Goal: Information Seeking & Learning: Check status

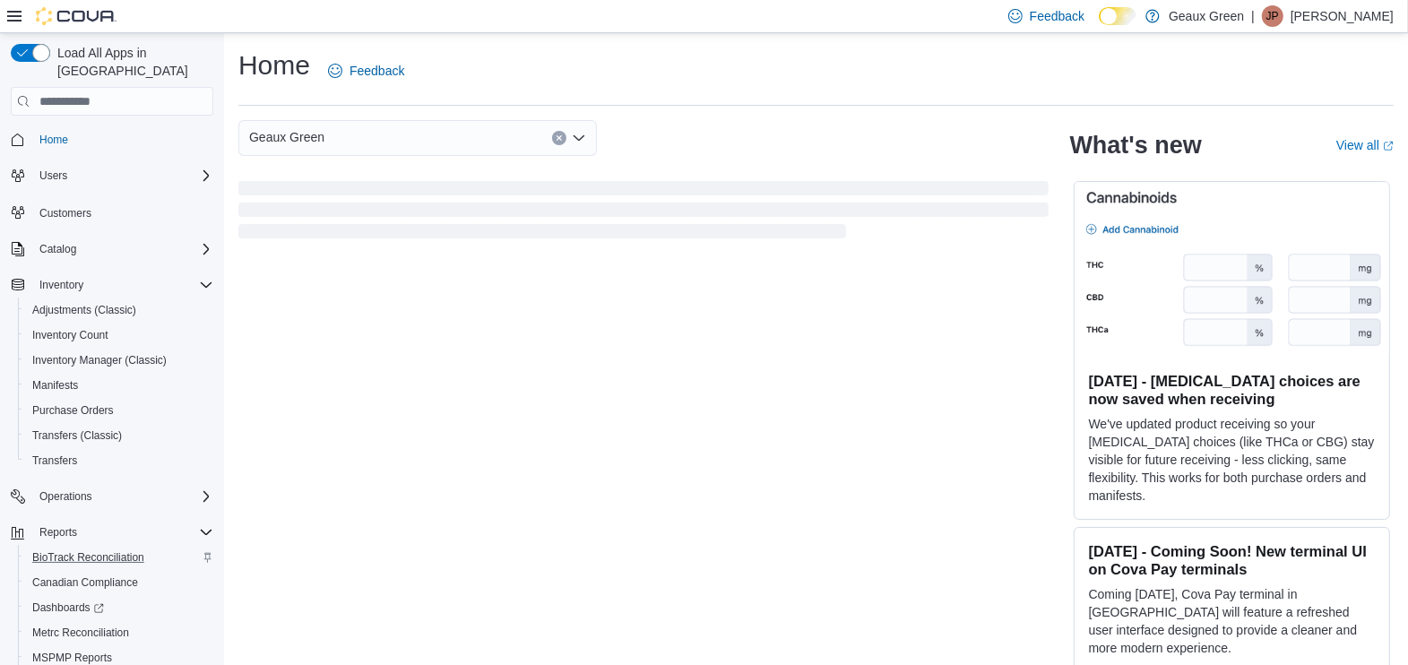
scroll to position [91, 0]
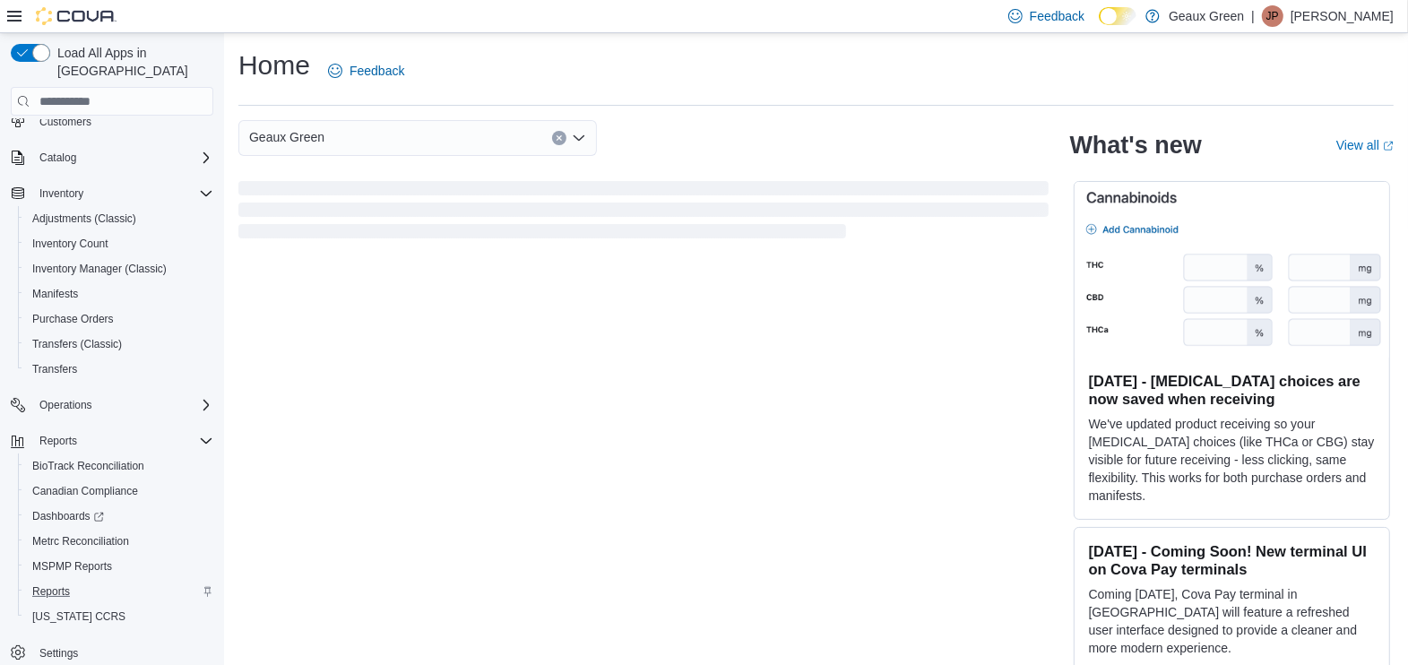
click at [80, 581] on div "Reports" at bounding box center [119, 592] width 188 height 22
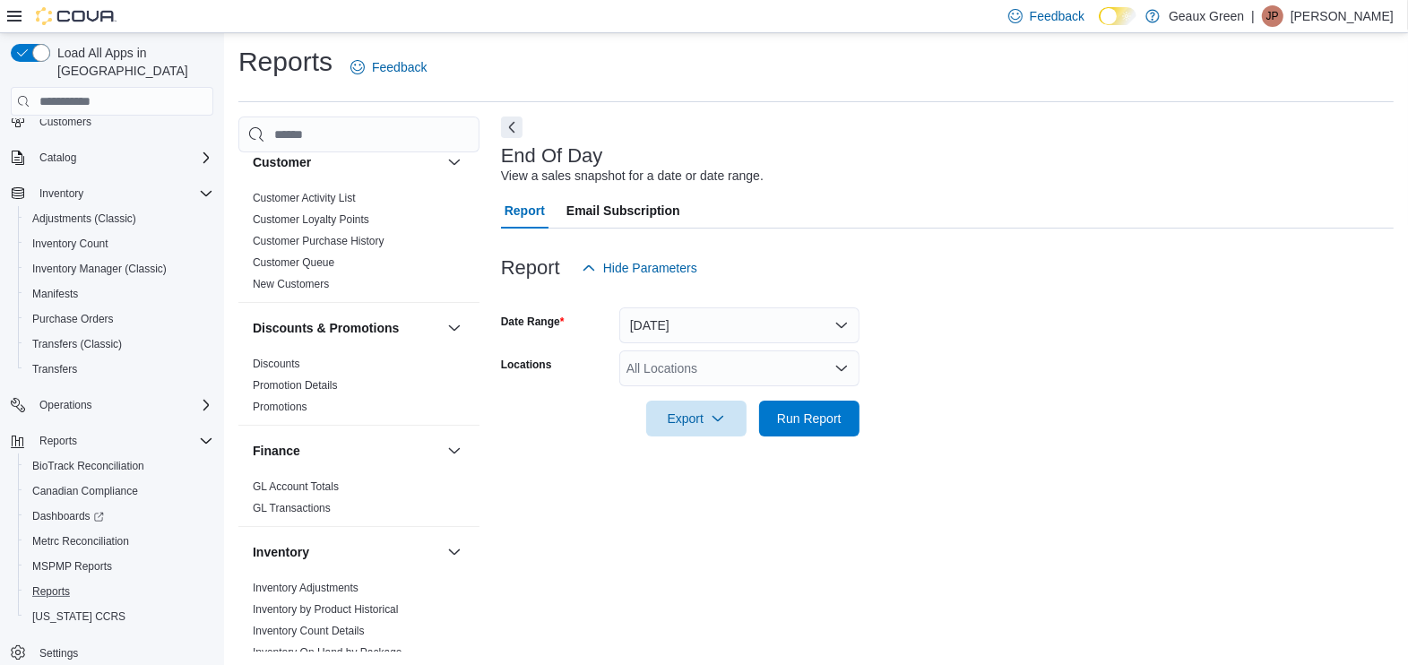
scroll to position [447, 0]
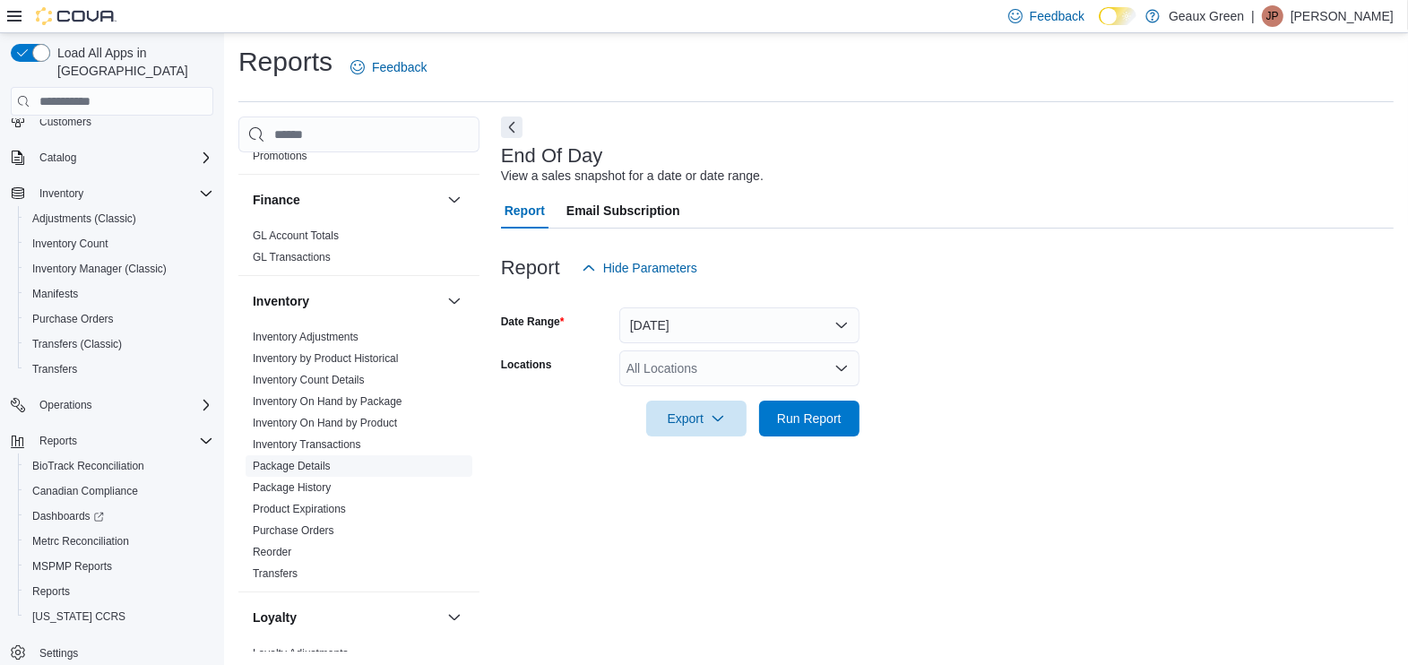
click at [309, 463] on link "Package Details" at bounding box center [292, 466] width 78 height 13
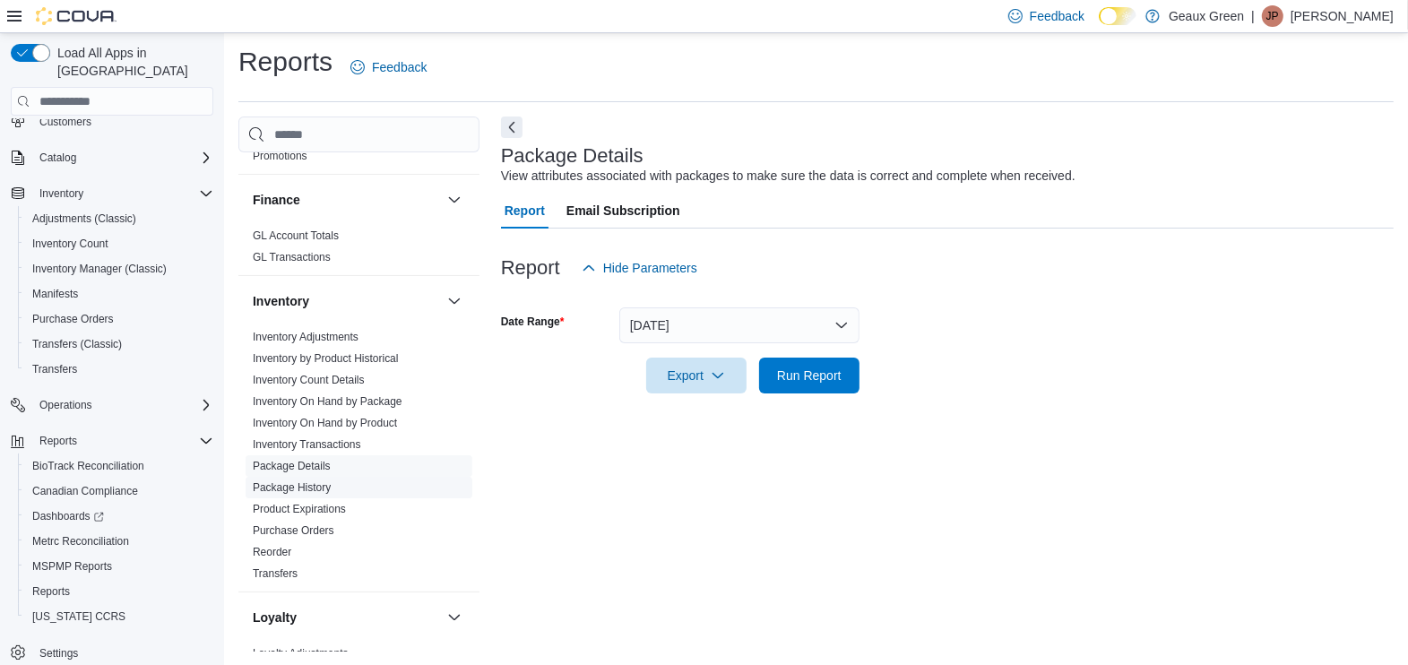
click at [310, 481] on link "Package History" at bounding box center [292, 487] width 78 height 13
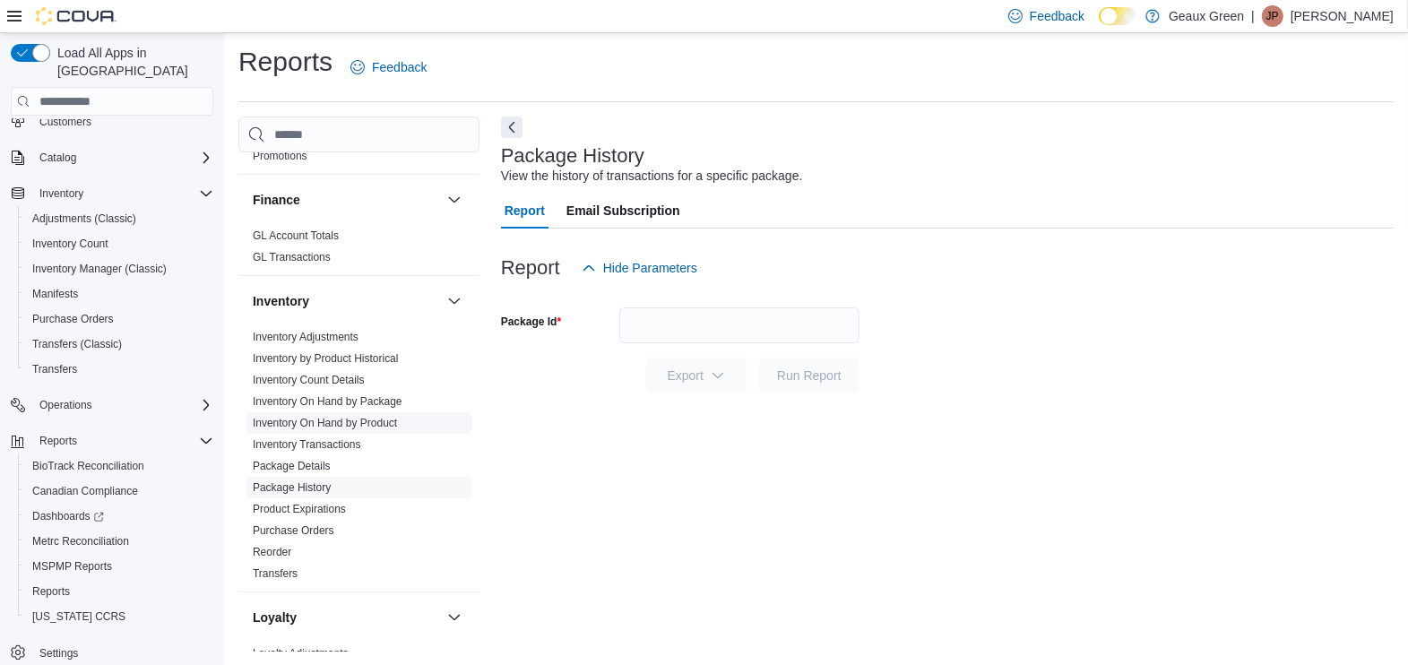
click at [350, 424] on link "Inventory On Hand by Product" at bounding box center [325, 423] width 144 height 13
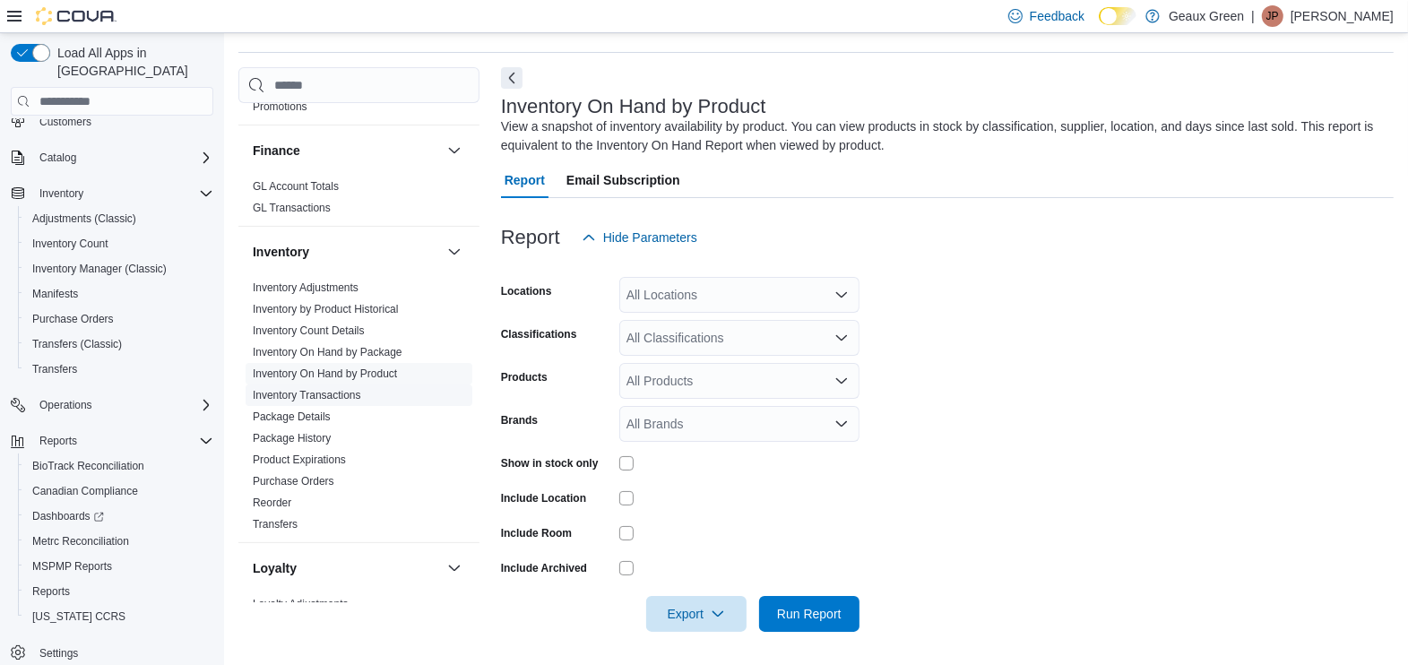
scroll to position [55, 0]
click at [298, 311] on span "Inventory by Product Historical" at bounding box center [326, 307] width 146 height 14
click at [301, 305] on link "Inventory by Product Historical" at bounding box center [326, 307] width 146 height 13
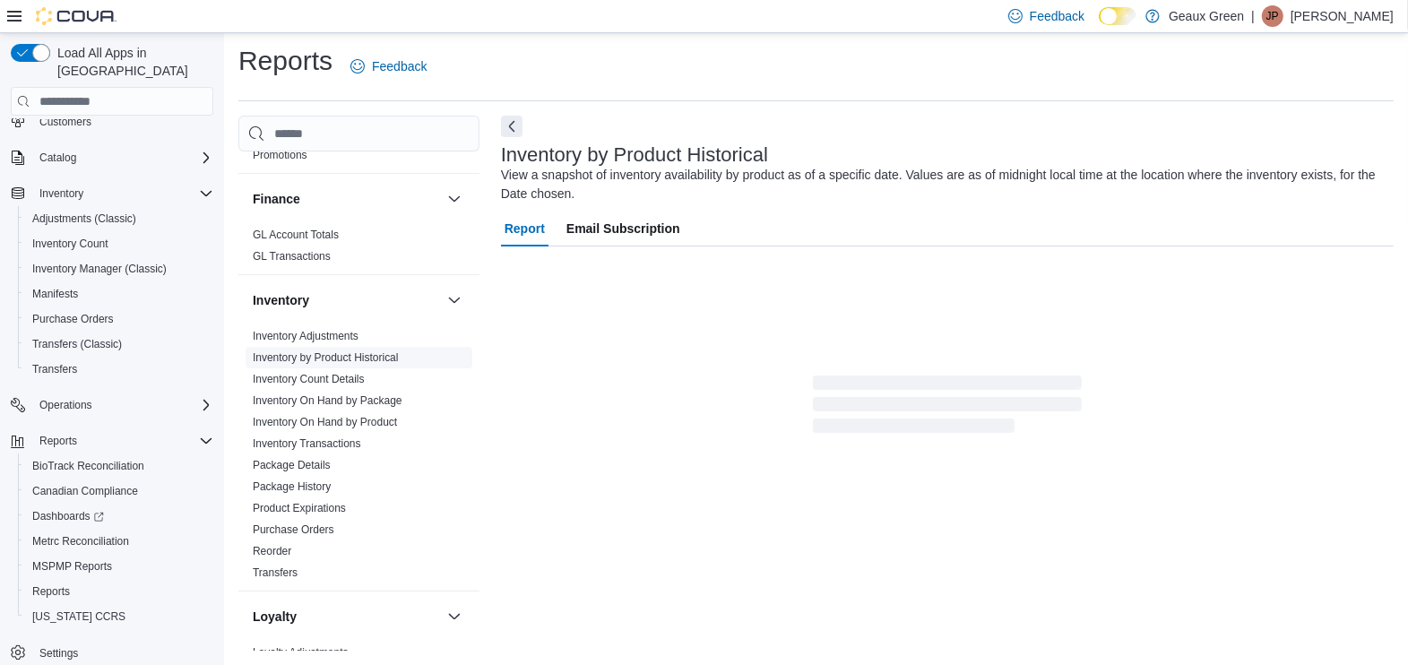
scroll to position [4, 0]
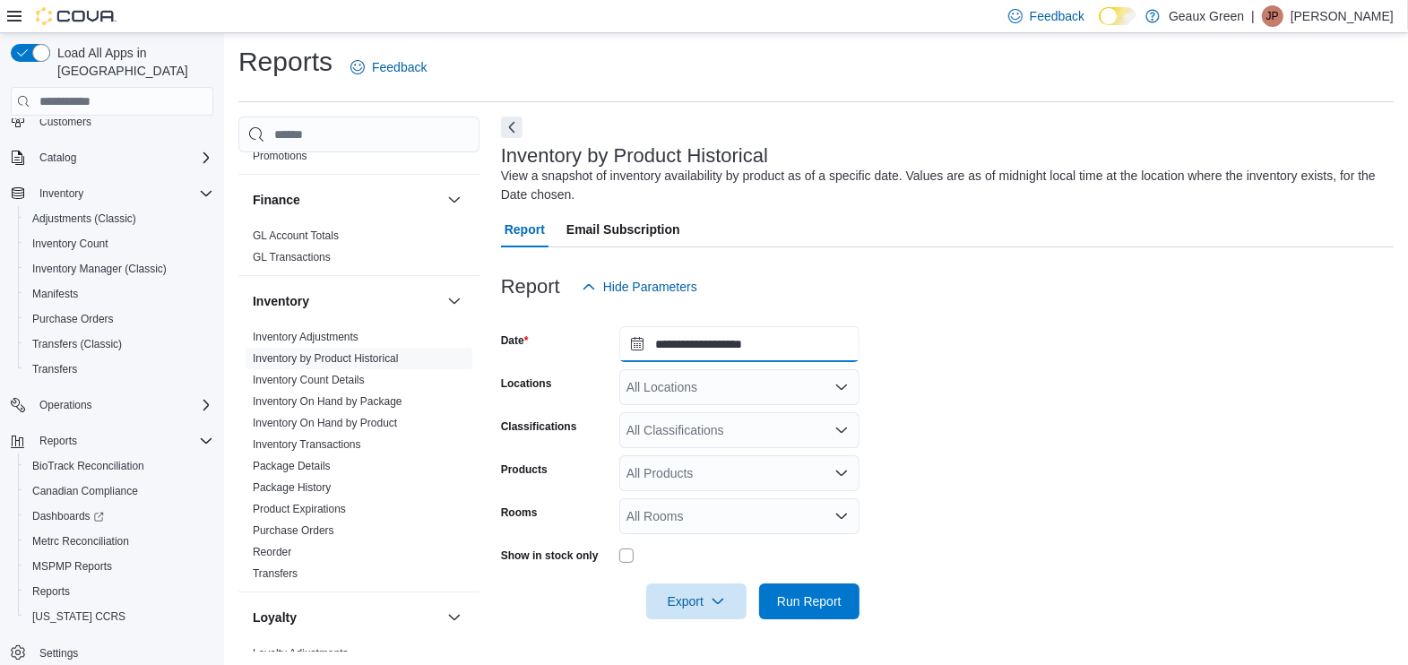
click at [730, 351] on input "**********" at bounding box center [739, 344] width 240 height 36
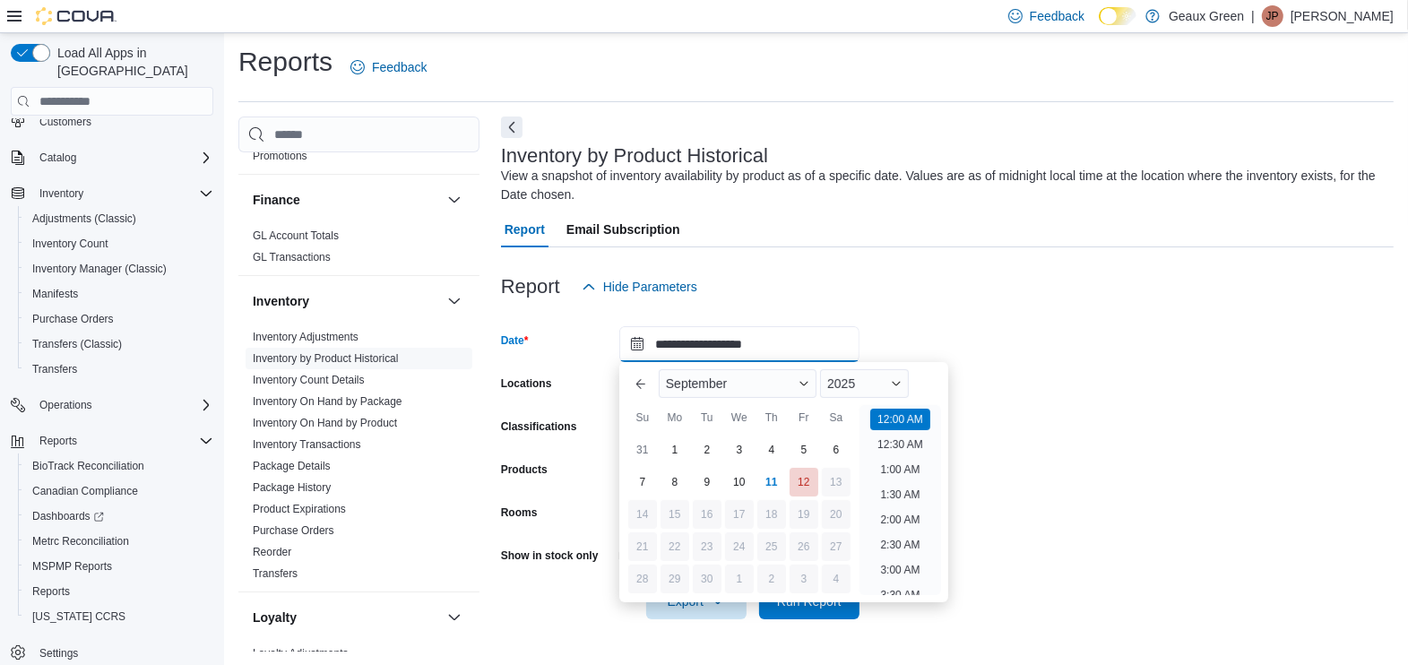
scroll to position [56, 0]
click at [705, 396] on div "September" at bounding box center [738, 383] width 158 height 29
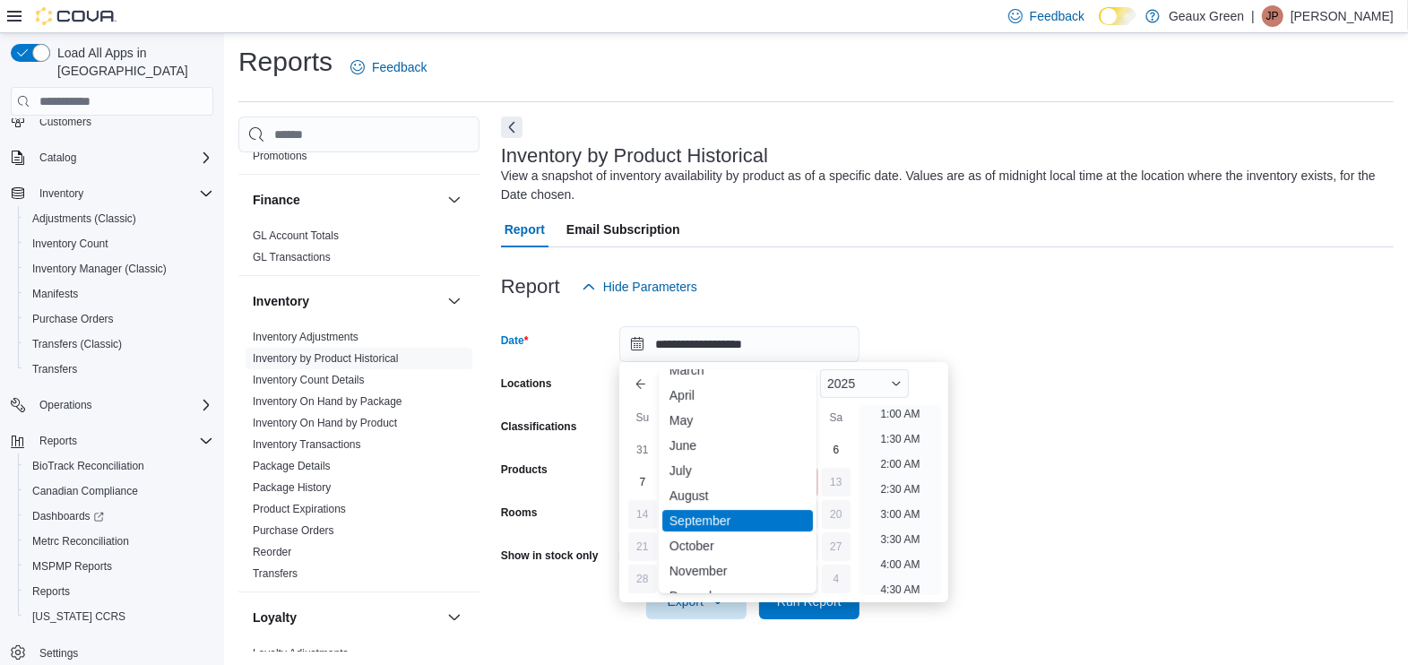
scroll to position [87, 0]
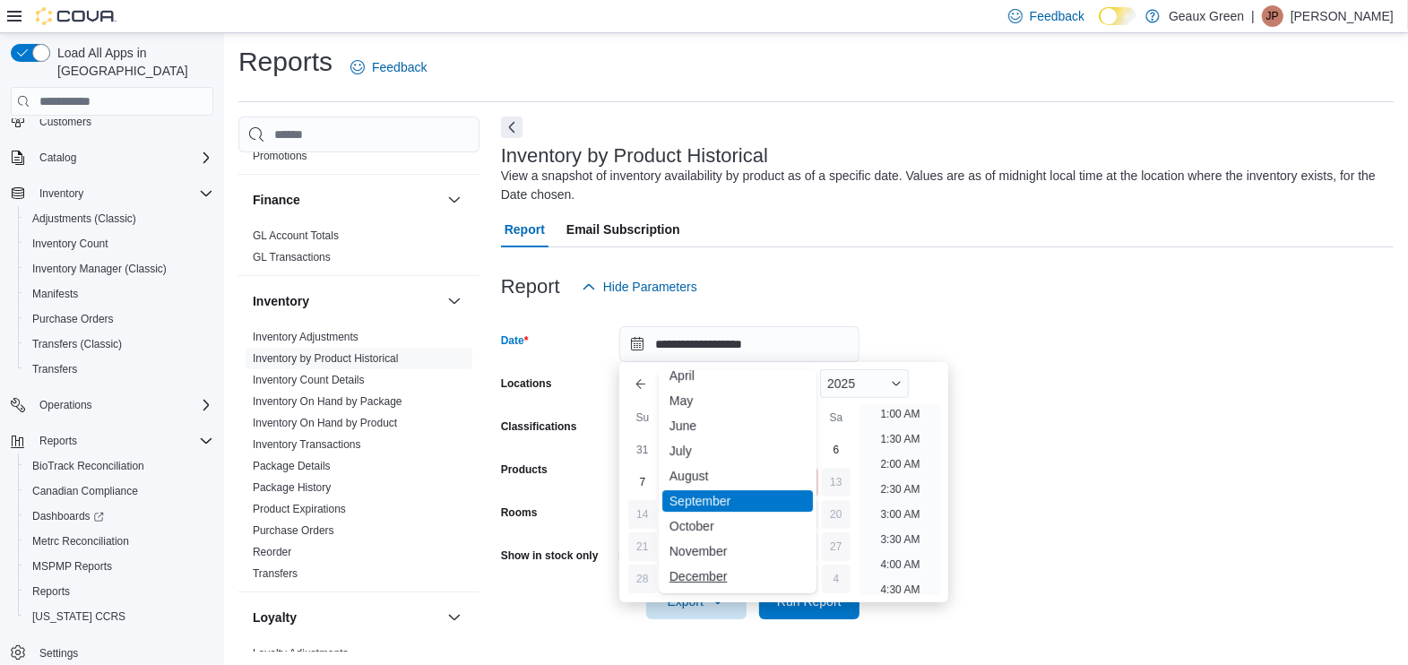
click at [717, 583] on div "December" at bounding box center [737, 577] width 151 height 22
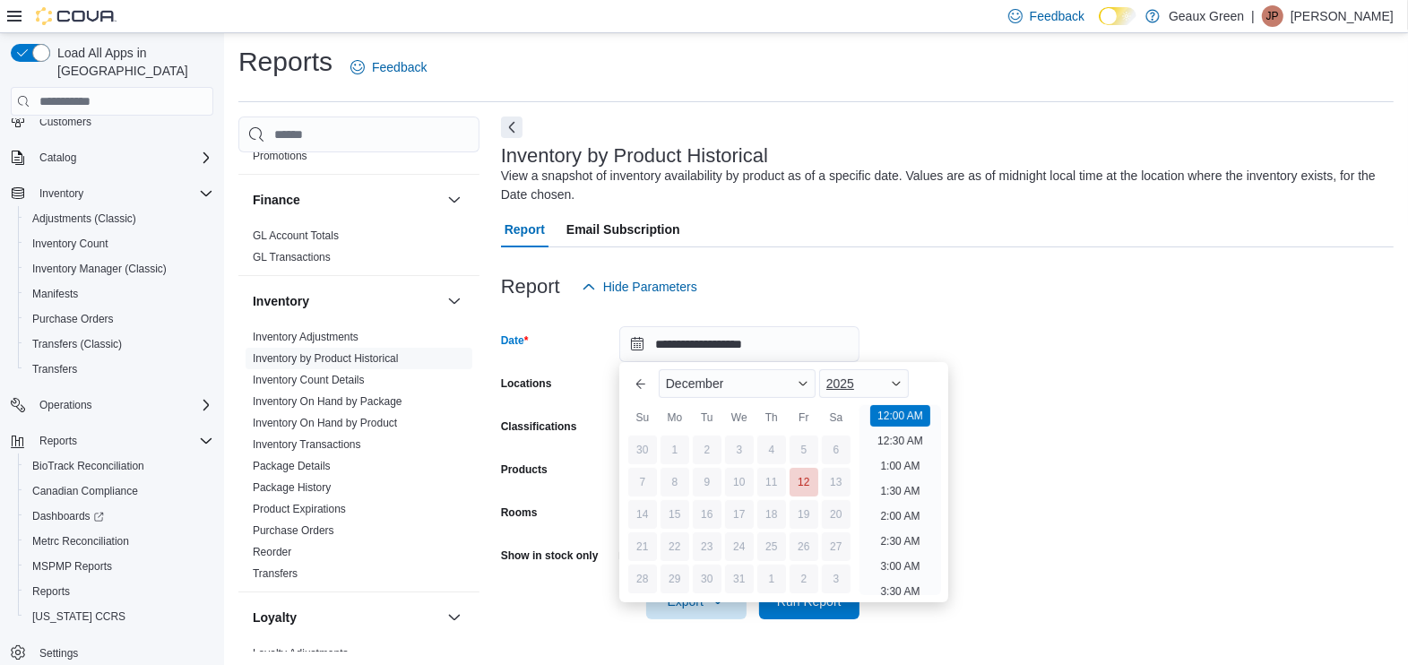
click at [854, 389] on span "2025" at bounding box center [841, 384] width 28 height 14
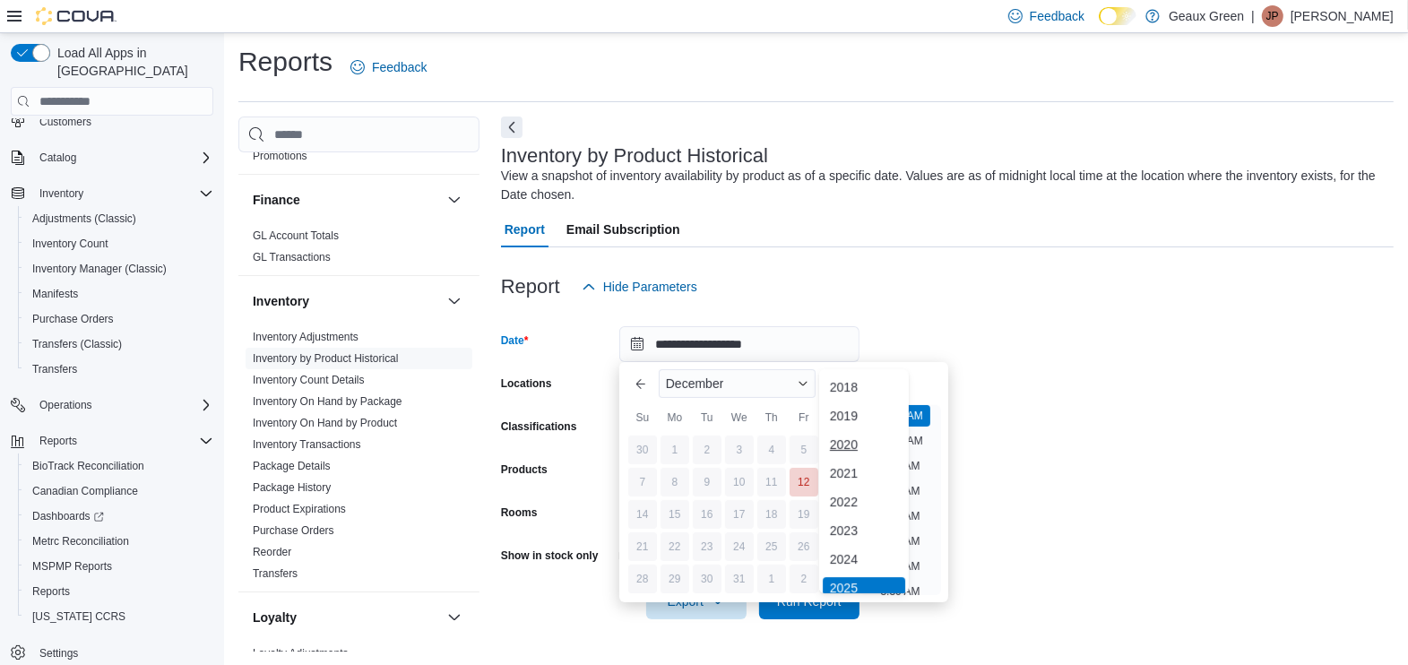
scroll to position [4, 0]
click at [841, 560] on div "2024" at bounding box center [864, 555] width 82 height 22
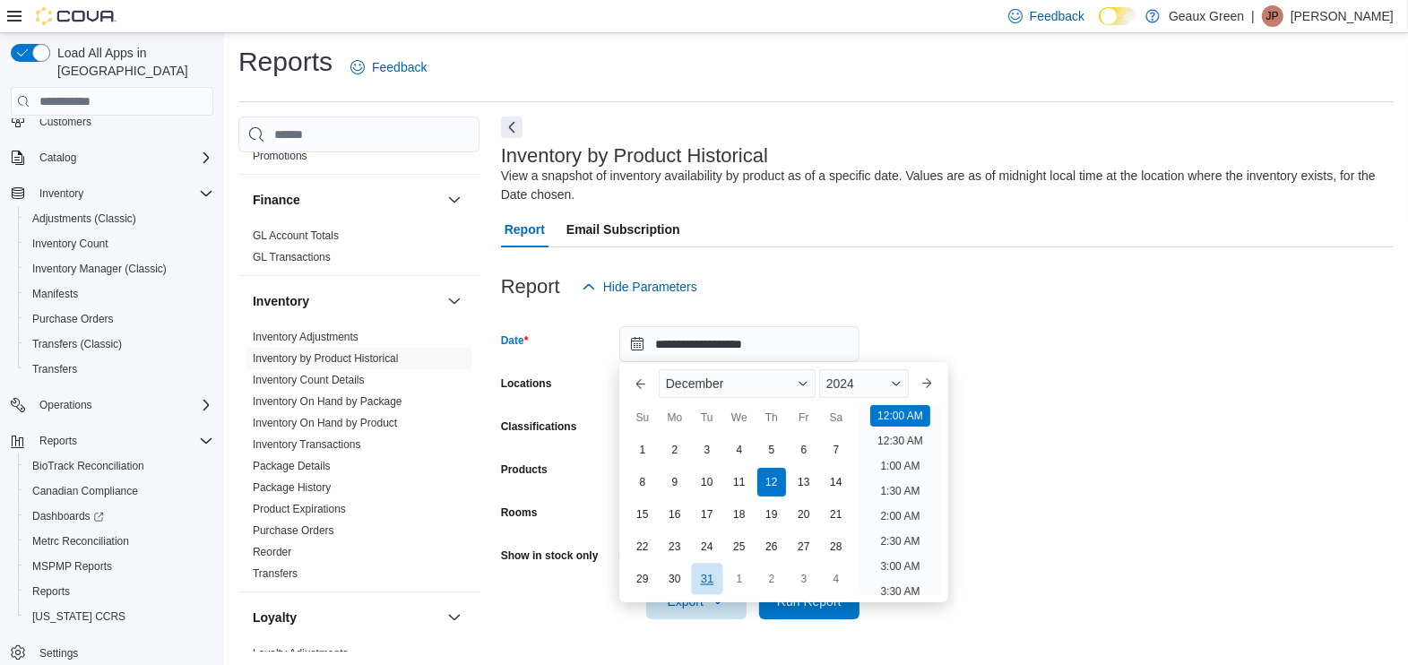
click at [705, 578] on div "31" at bounding box center [706, 578] width 31 height 31
type input "**********"
click at [1079, 469] on form "**********" at bounding box center [947, 462] width 893 height 315
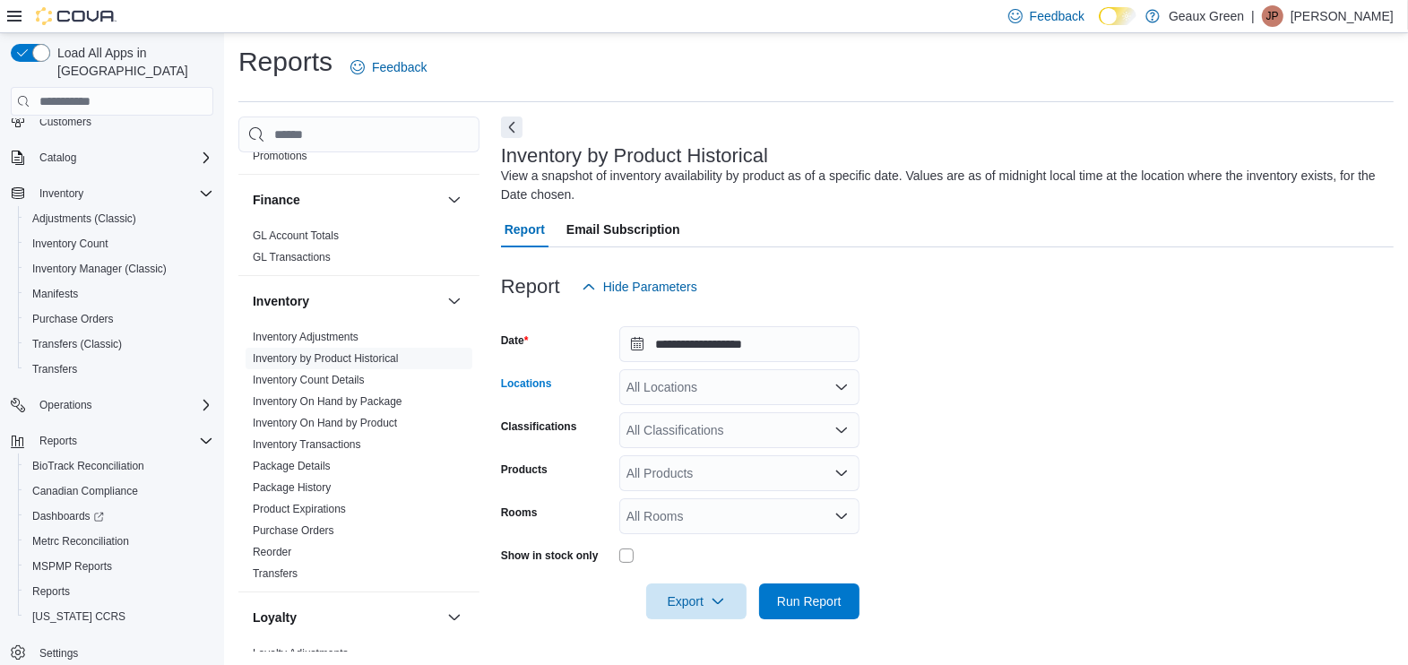
click at [757, 381] on div "All Locations" at bounding box center [739, 387] width 240 height 36
click at [733, 419] on div "Geaux Green" at bounding box center [739, 418] width 219 height 18
click at [811, 584] on span "Run Report" at bounding box center [809, 601] width 79 height 36
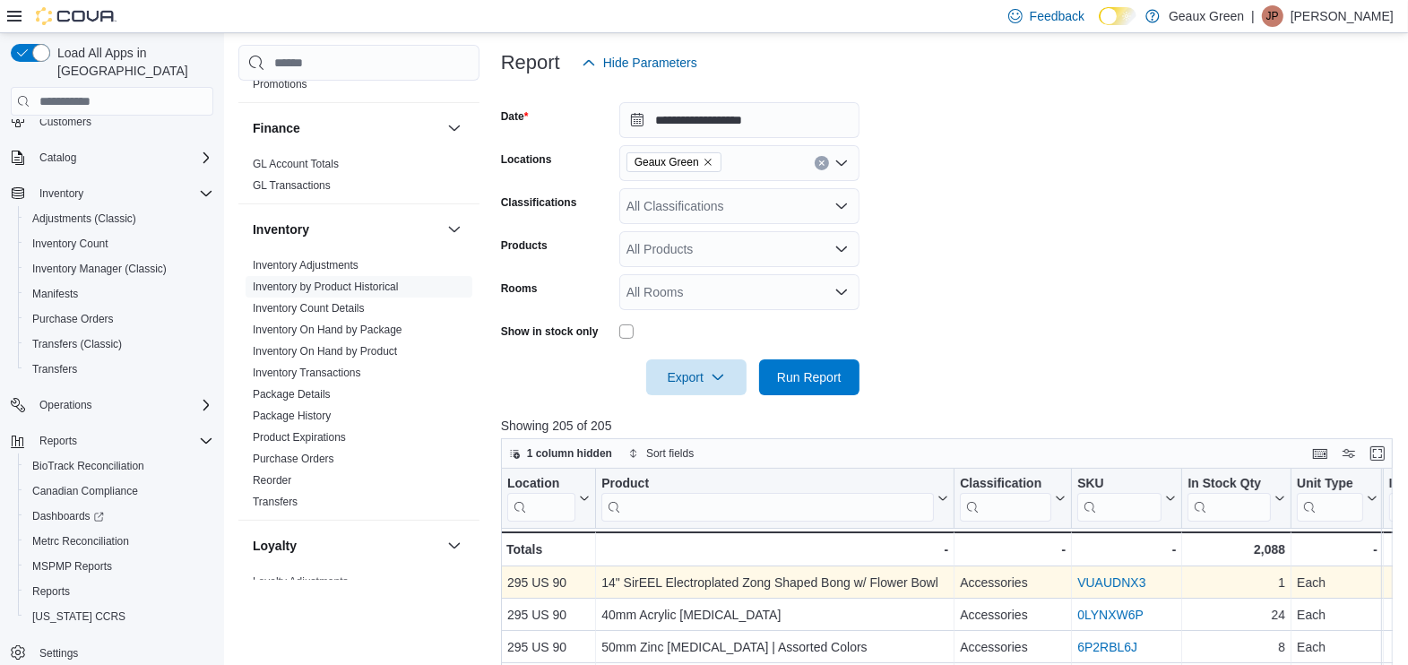
scroll to position [452, 0]
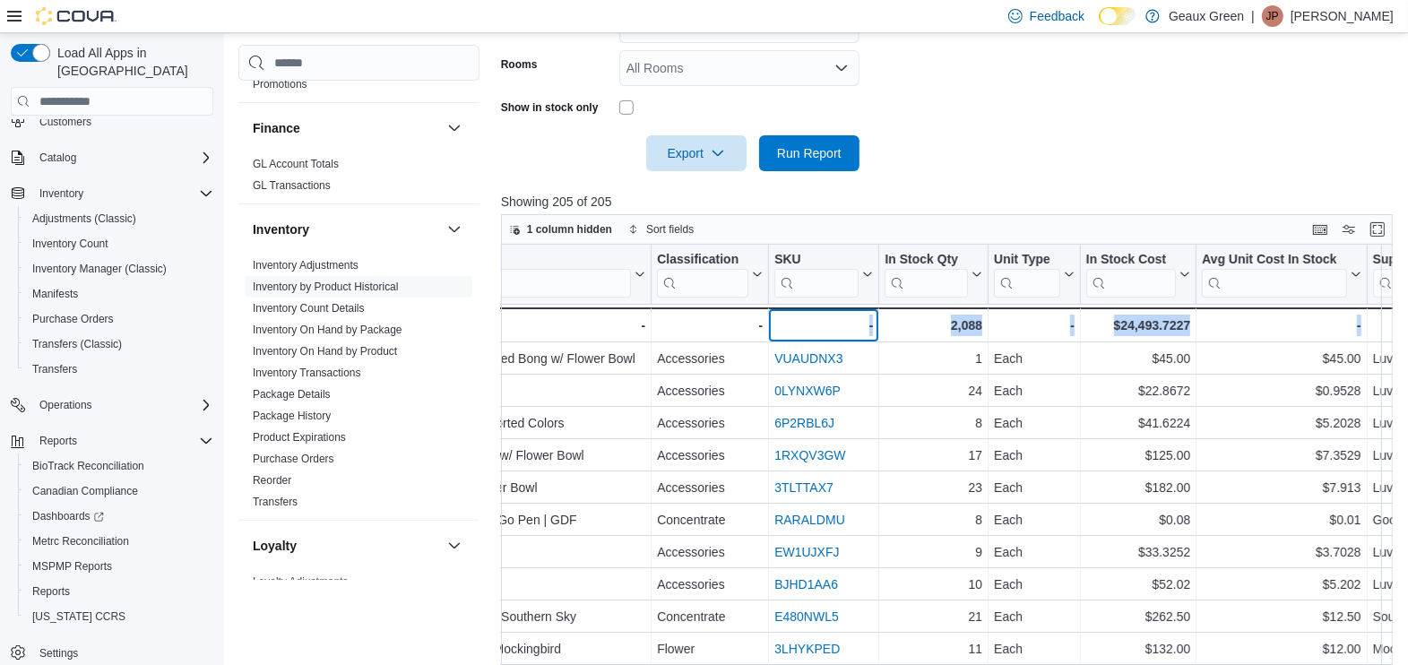
drag, startPoint x: 1158, startPoint y: 324, endPoint x: 1424, endPoint y: 320, distance: 265.4
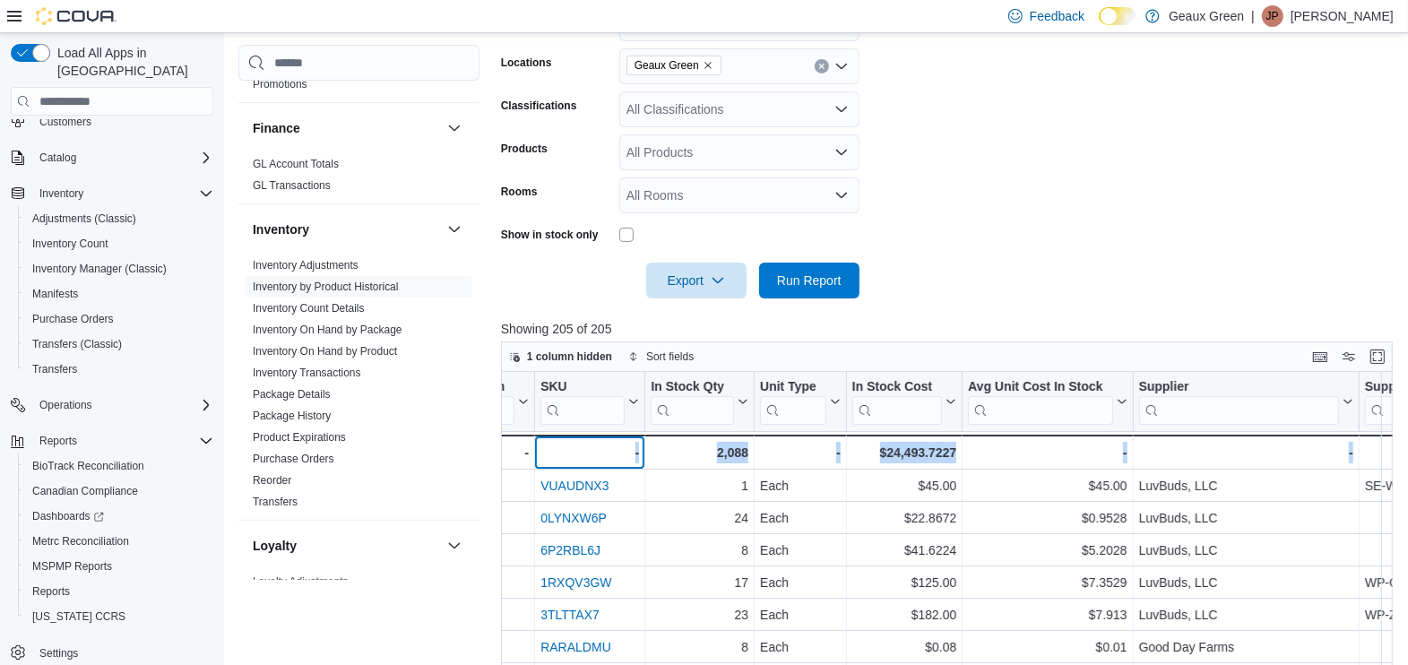
scroll to position [228, 0]
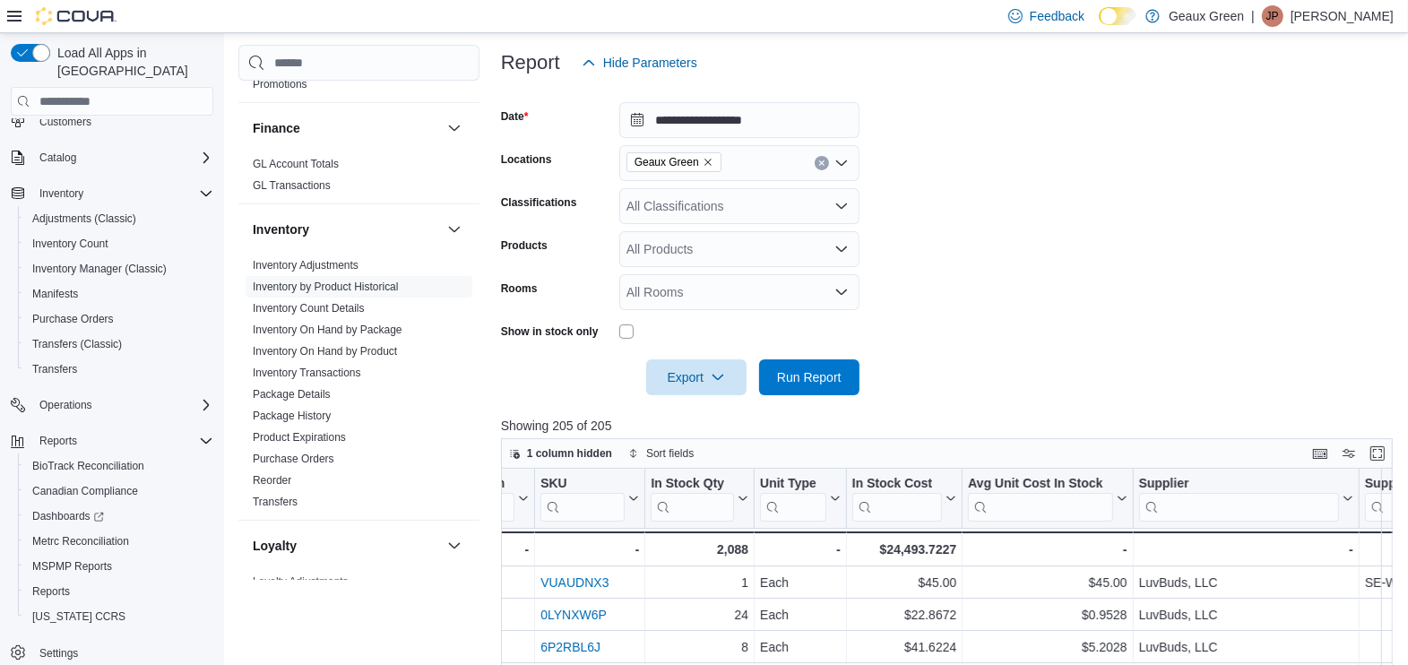
click at [1349, 16] on p "Joe Pepe" at bounding box center [1342, 16] width 103 height 22
click at [1269, 174] on span "Sign Out" at bounding box center [1278, 172] width 48 height 18
